Goal: Transaction & Acquisition: Purchase product/service

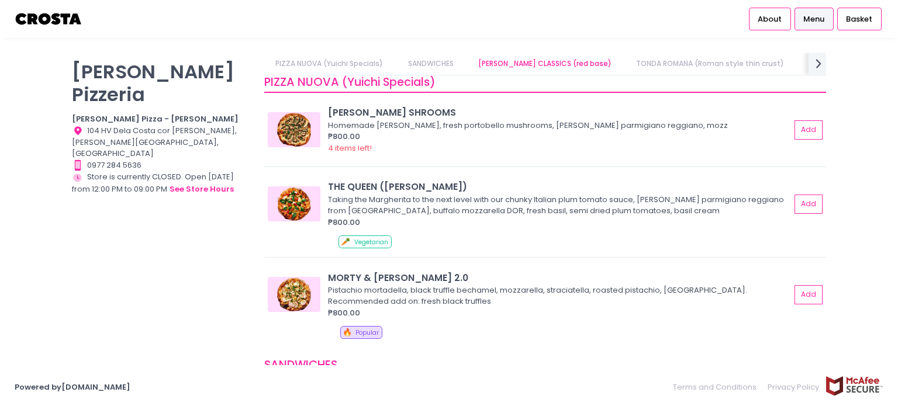
scroll to position [1, 0]
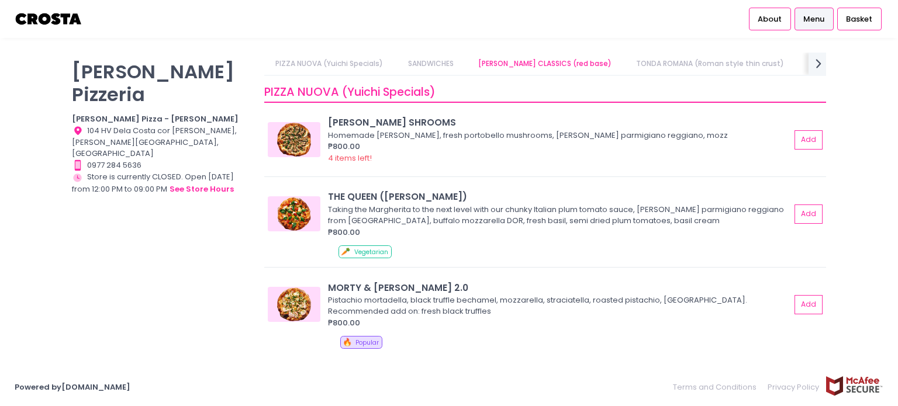
click at [129, 221] on div "[PERSON_NAME] Pizzeria [PERSON_NAME] Pizza - [PERSON_NAME] Location Created wit…" at bounding box center [161, 197] width 192 height 289
click at [805, 143] on button "Add" at bounding box center [808, 140] width 27 height 19
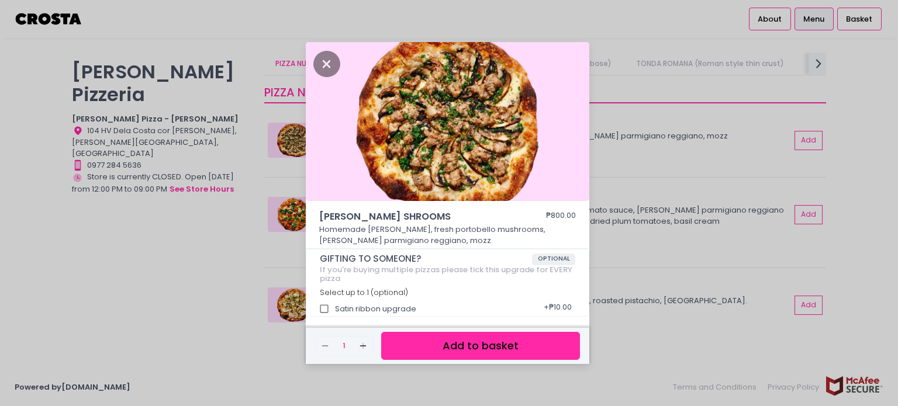
click at [679, 217] on div "SALCICCIA SHROOMS ₱800.00 Homemade salciccia, fresh portobello mushrooms, vacca…" at bounding box center [449, 203] width 898 height 406
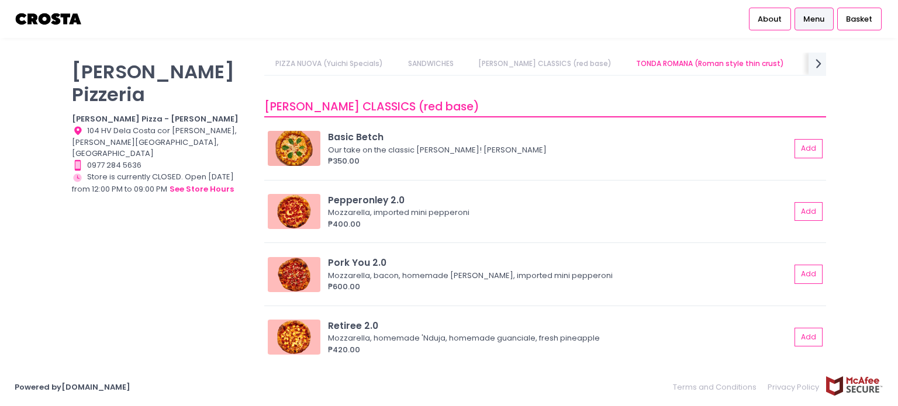
scroll to position [381, 0]
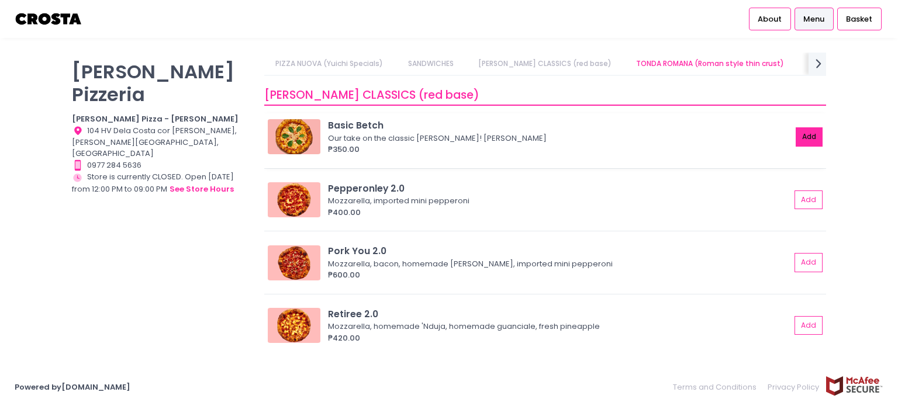
click at [795, 135] on button "Add" at bounding box center [808, 136] width 27 height 19
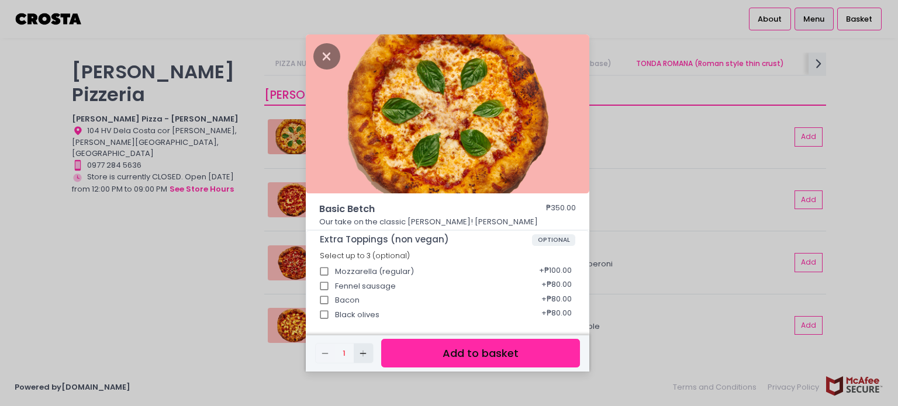
click at [367, 358] on button "Add Created with Sketch." at bounding box center [363, 353] width 19 height 19
click at [444, 351] on button "Add to basket" at bounding box center [480, 353] width 199 height 29
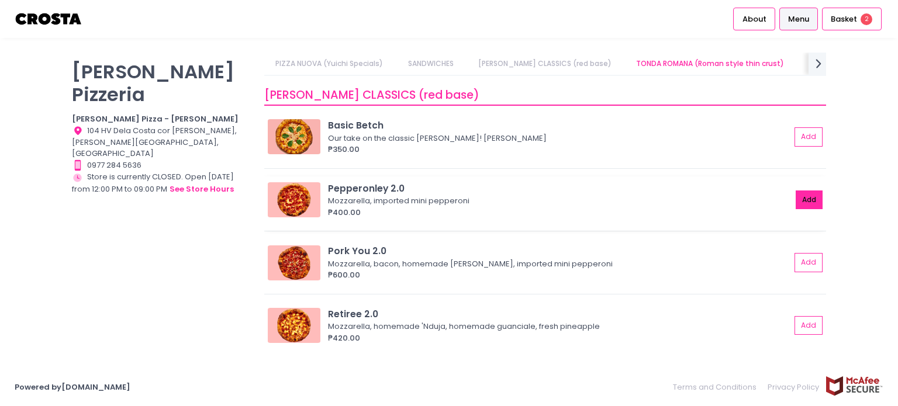
click at [804, 203] on button "Add" at bounding box center [808, 200] width 27 height 19
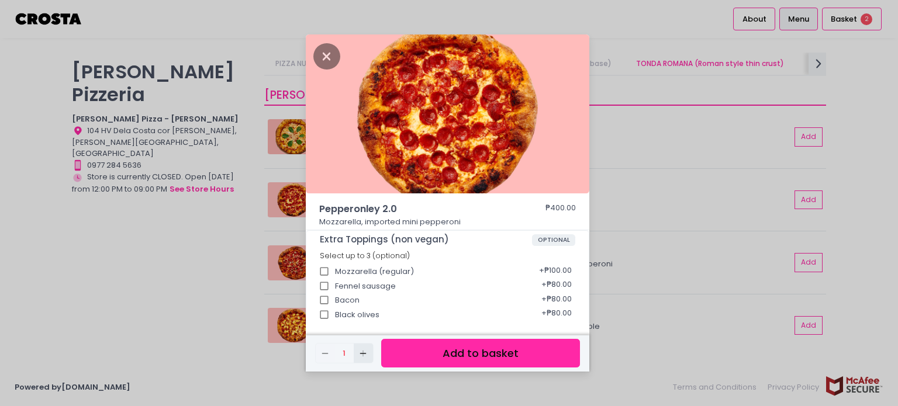
click at [359, 350] on icon "Add Created with Sketch." at bounding box center [362, 353] width 9 height 9
click at [439, 351] on button "Add to basket" at bounding box center [480, 353] width 199 height 29
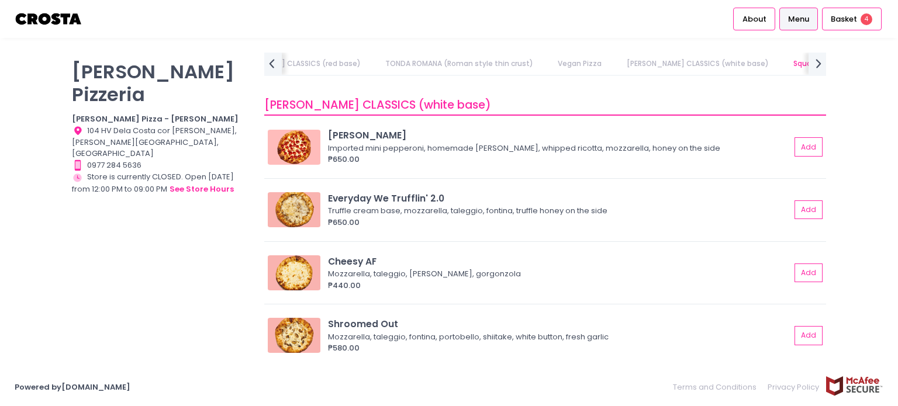
scroll to position [1060, 0]
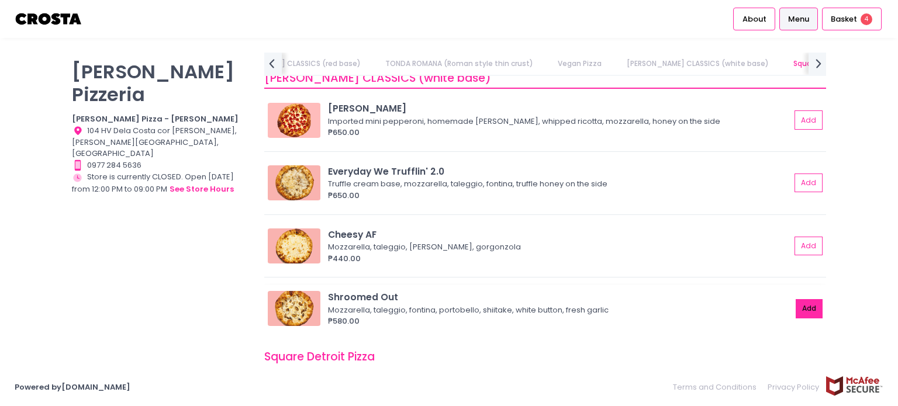
click at [797, 302] on button "Add" at bounding box center [808, 308] width 27 height 19
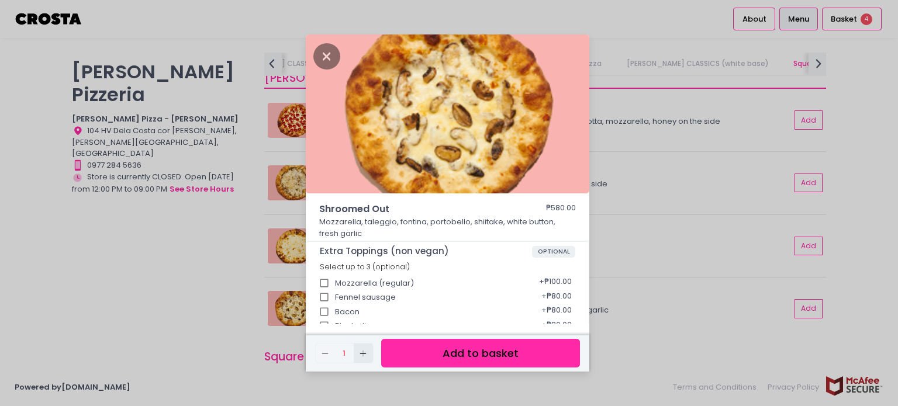
click at [365, 356] on icon "Add Created with Sketch." at bounding box center [362, 353] width 9 height 9
click at [431, 351] on button "Add to basket" at bounding box center [480, 353] width 199 height 29
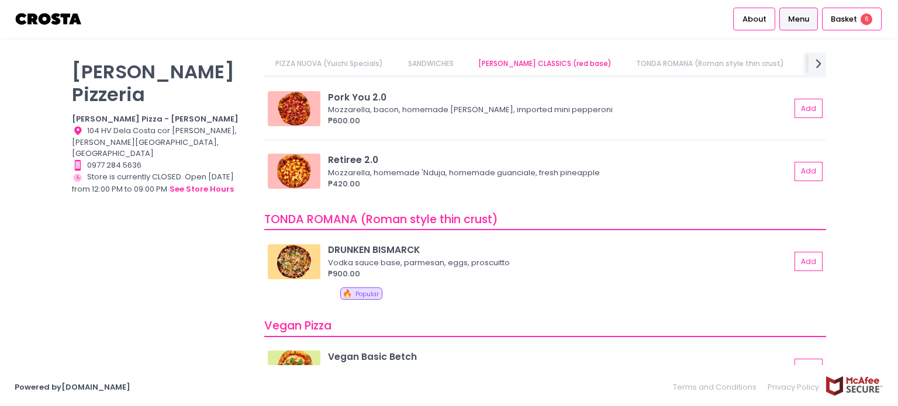
scroll to position [0, 0]
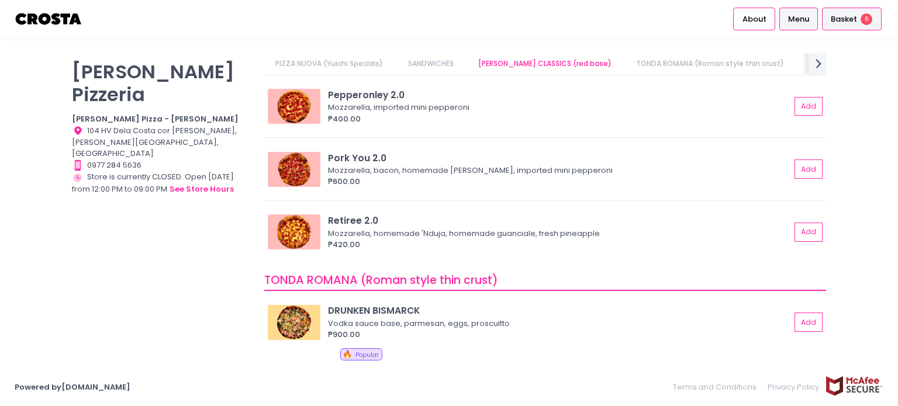
click at [850, 16] on span "Basket" at bounding box center [844, 19] width 26 height 12
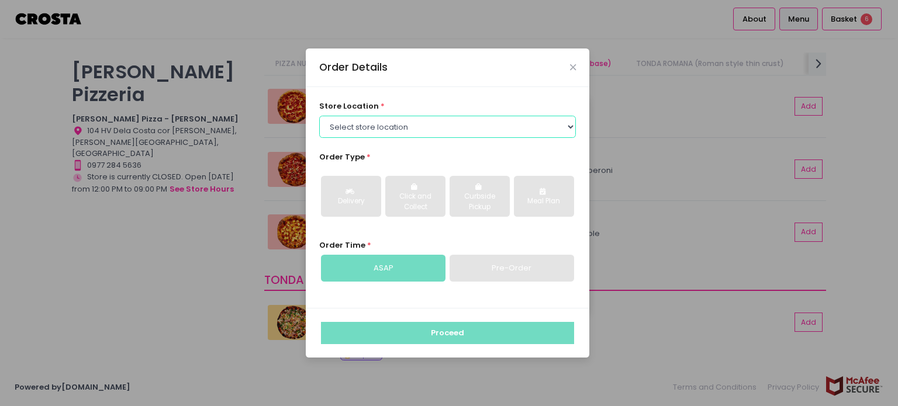
click at [454, 123] on select "Select store location Crosta Pizza - Salcedo Crosta Pizza - San Juan" at bounding box center [447, 127] width 257 height 22
select select "5fabb2e53664a8677beaeb89"
click at [319, 116] on select "Select store location Crosta Pizza - Salcedo Crosta Pizza - San Juan" at bounding box center [447, 127] width 257 height 22
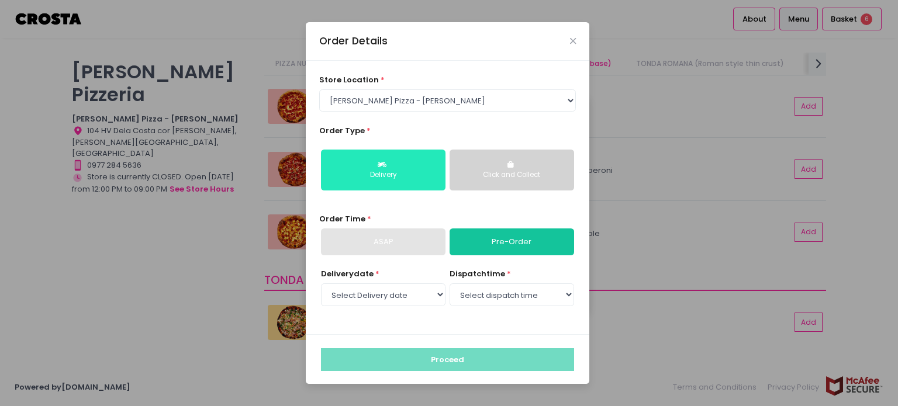
click at [416, 176] on div "Delivery" at bounding box center [383, 175] width 108 height 11
click at [499, 241] on link "Pre-Order" at bounding box center [511, 242] width 124 height 27
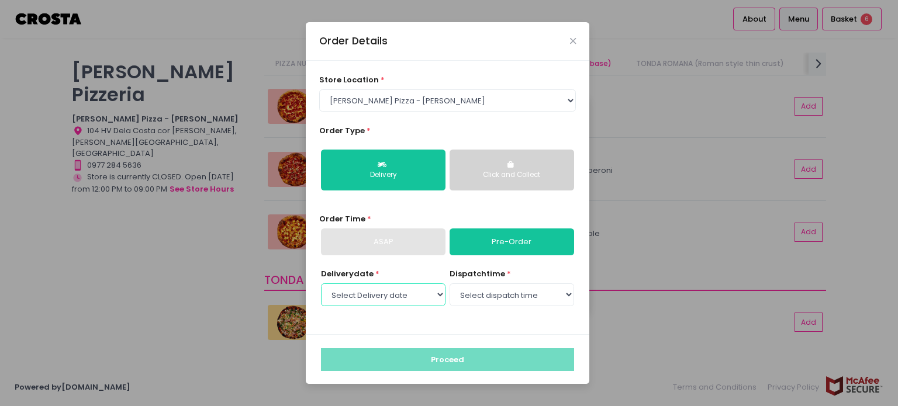
click at [423, 296] on select "Select Delivery date Thursday, Oct 2nd Friday, Oct 3rd Saturday, Oct 4th Sunday…" at bounding box center [383, 294] width 124 height 22
select select "2025-10-02"
click at [321, 283] on select "Select Delivery date Thursday, Oct 2nd Friday, Oct 3rd Saturday, Oct 4th Sunday…" at bounding box center [383, 294] width 124 height 22
click at [482, 297] on select "Select dispatch time 12:00 PM - 12:30 PM 12:30 PM - 01:00 PM 01:00 PM - 01:30 P…" at bounding box center [511, 294] width 124 height 22
select select "16:00"
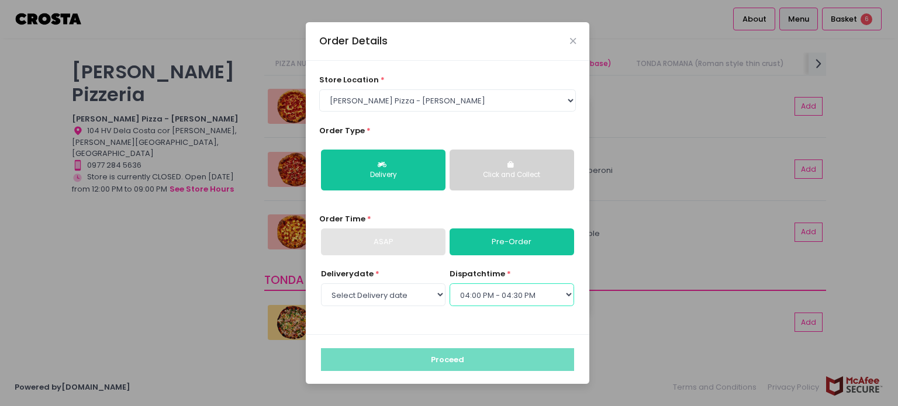
click at [449, 283] on select "Select dispatch time 12:00 PM - 12:30 PM 12:30 PM - 01:00 PM 01:00 PM - 01:30 P…" at bounding box center [511, 294] width 124 height 22
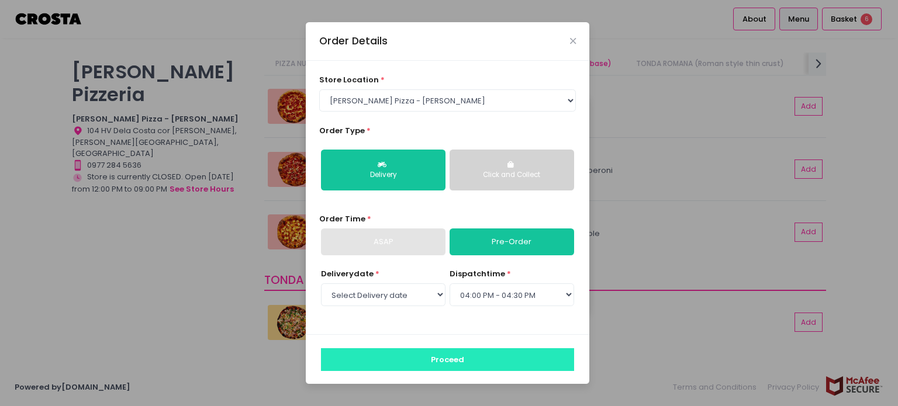
click at [537, 364] on button "Proceed" at bounding box center [447, 359] width 253 height 22
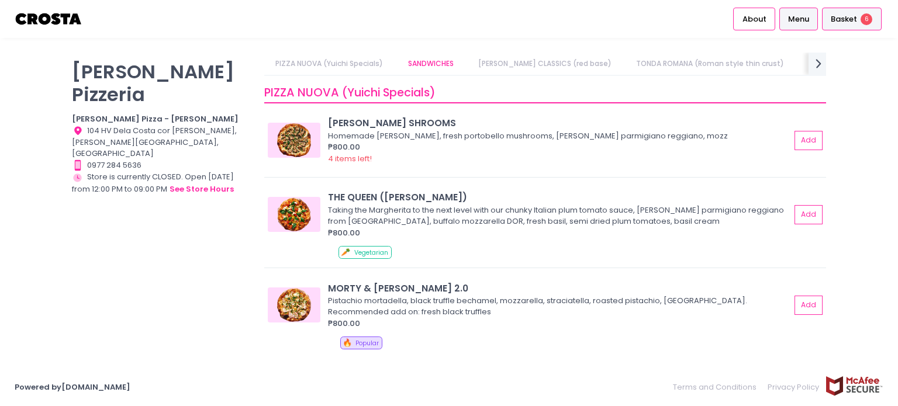
click at [854, 19] on span "Basket" at bounding box center [844, 19] width 26 height 12
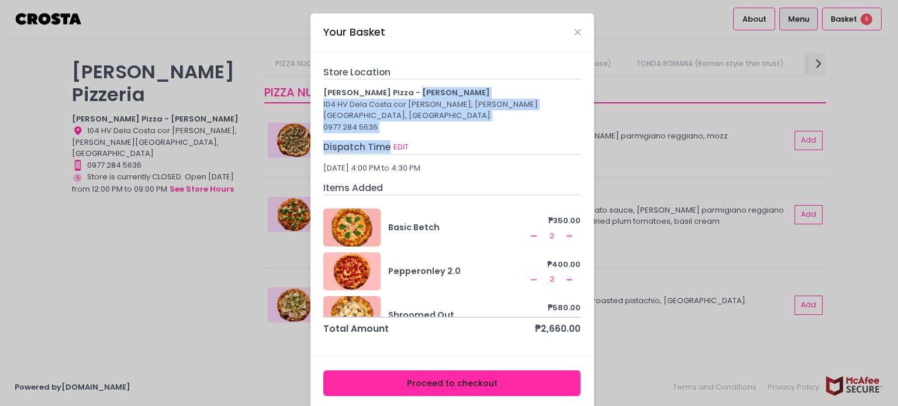
drag, startPoint x: 484, startPoint y: 134, endPoint x: 472, endPoint y: 95, distance: 40.9
click at [472, 95] on div "Store Location Crosta Pizza - Salcedo 104 HV Dela Costa cor LP Leviste, Salcedo…" at bounding box center [451, 200] width 257 height 271
click at [509, 373] on button "Proceed to checkout" at bounding box center [451, 384] width 257 height 26
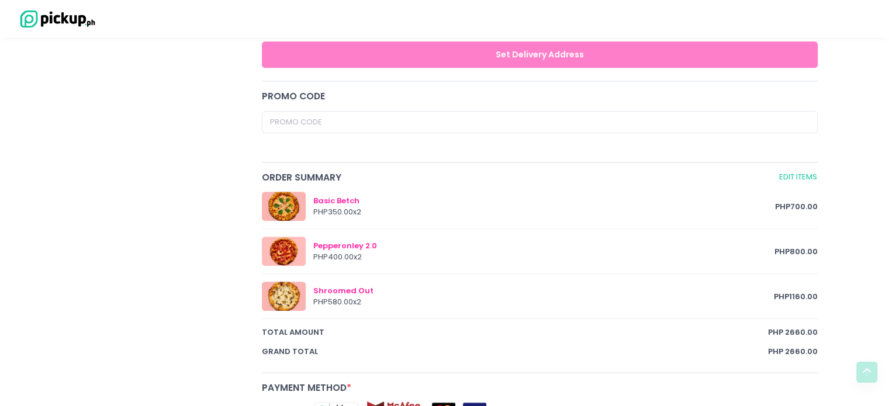
scroll to position [746, 0]
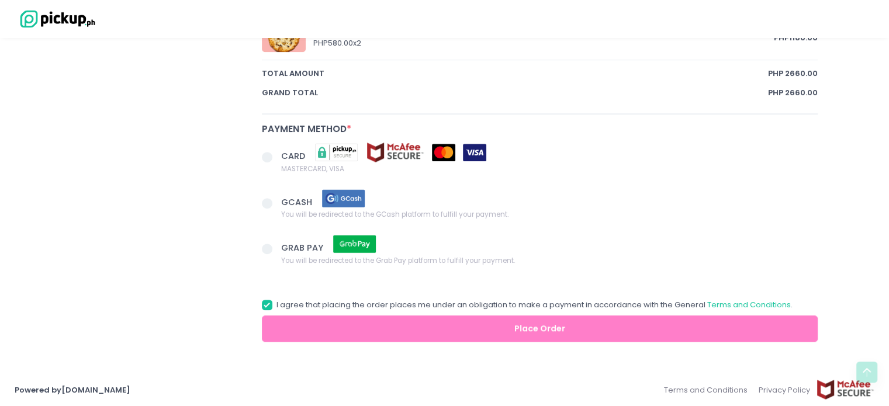
click at [267, 201] on span at bounding box center [267, 203] width 11 height 11
click at [276, 201] on input "GCASH You will be redirected to the GCash platform to fulfill your payment." at bounding box center [280, 202] width 8 height 8
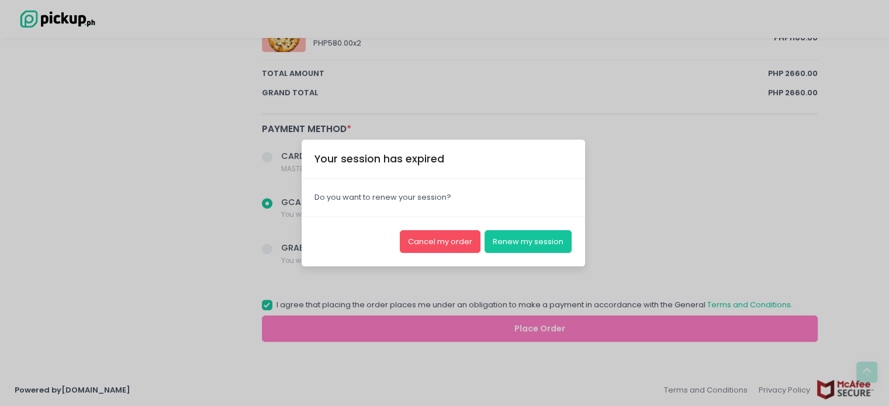
radio input "true"
click at [451, 238] on button "Cancel my order" at bounding box center [440, 241] width 81 height 22
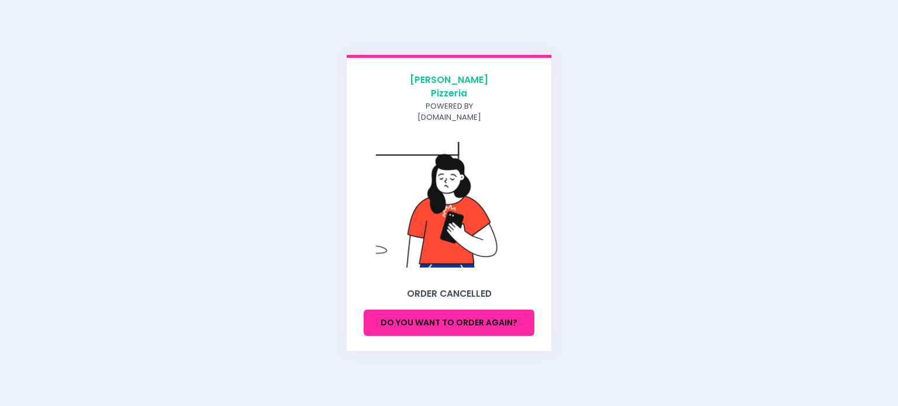
click at [410, 315] on button "Do you want to order again?" at bounding box center [449, 323] width 171 height 26
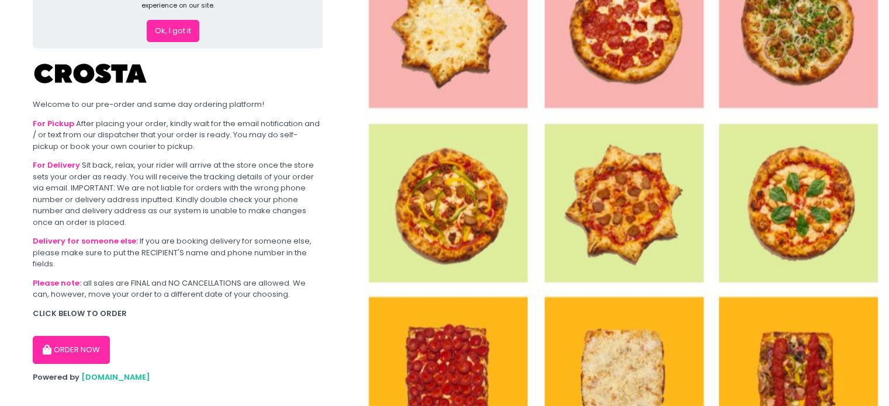
scroll to position [54, 0]
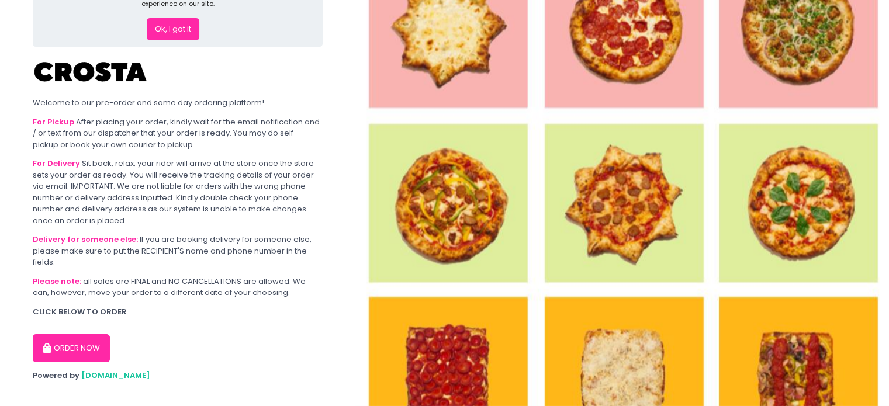
click at [71, 348] on button "ORDER NOW" at bounding box center [71, 348] width 77 height 28
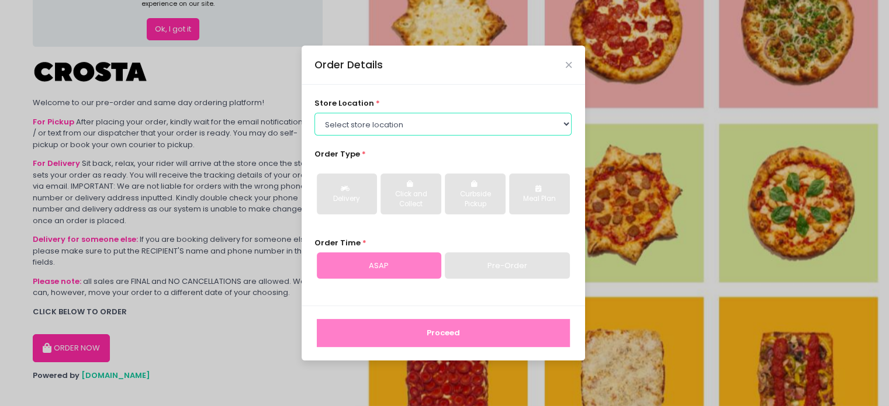
click at [451, 122] on select "Select store location Crosta Pizza - Salcedo Crosta Pizza - San Juan" at bounding box center [442, 124] width 257 height 22
select select "5fabb2e53664a8677beaeb89"
click at [314, 113] on select "Select store location Crosta Pizza - Salcedo Crosta Pizza - San Juan" at bounding box center [442, 124] width 257 height 22
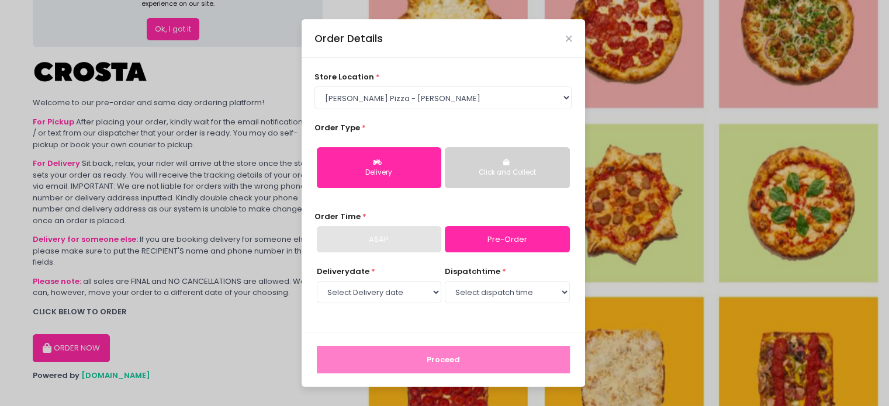
click at [403, 171] on div "Delivery" at bounding box center [379, 173] width 108 height 11
click at [408, 233] on div "ASAP" at bounding box center [379, 239] width 124 height 27
click at [484, 238] on link "Pre-Order" at bounding box center [507, 239] width 124 height 27
click at [409, 289] on select "Select Delivery date Thursday, Oct 2nd Friday, Oct 3rd Saturday, Oct 4th Sunday…" at bounding box center [379, 292] width 124 height 22
select select "2025-10-02"
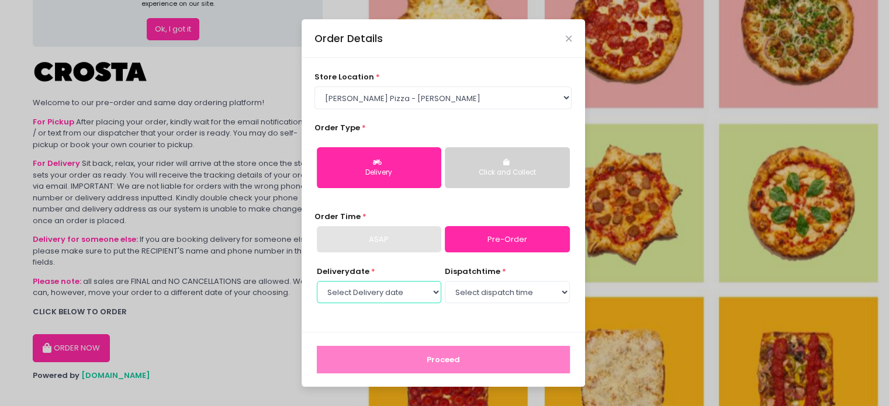
click at [317, 281] on select "Select Delivery date Thursday, Oct 2nd Friday, Oct 3rd Saturday, Oct 4th Sunday…" at bounding box center [379, 292] width 124 height 22
click at [537, 293] on select "Select dispatch time 12:00 PM - 12:30 PM 12:30 PM - 01:00 PM 01:00 PM - 01:30 P…" at bounding box center [507, 292] width 124 height 22
select select "16:00"
click at [445, 281] on select "Select dispatch time 12:00 PM - 12:30 PM 12:30 PM - 01:00 PM 01:00 PM - 01:30 P…" at bounding box center [507, 292] width 124 height 22
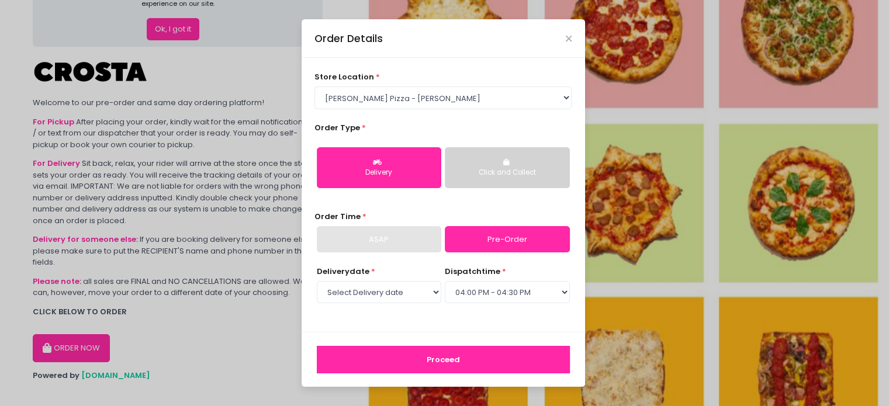
click at [440, 356] on button "Proceed" at bounding box center [443, 360] width 253 height 28
